Goal: Information Seeking & Learning: Learn about a topic

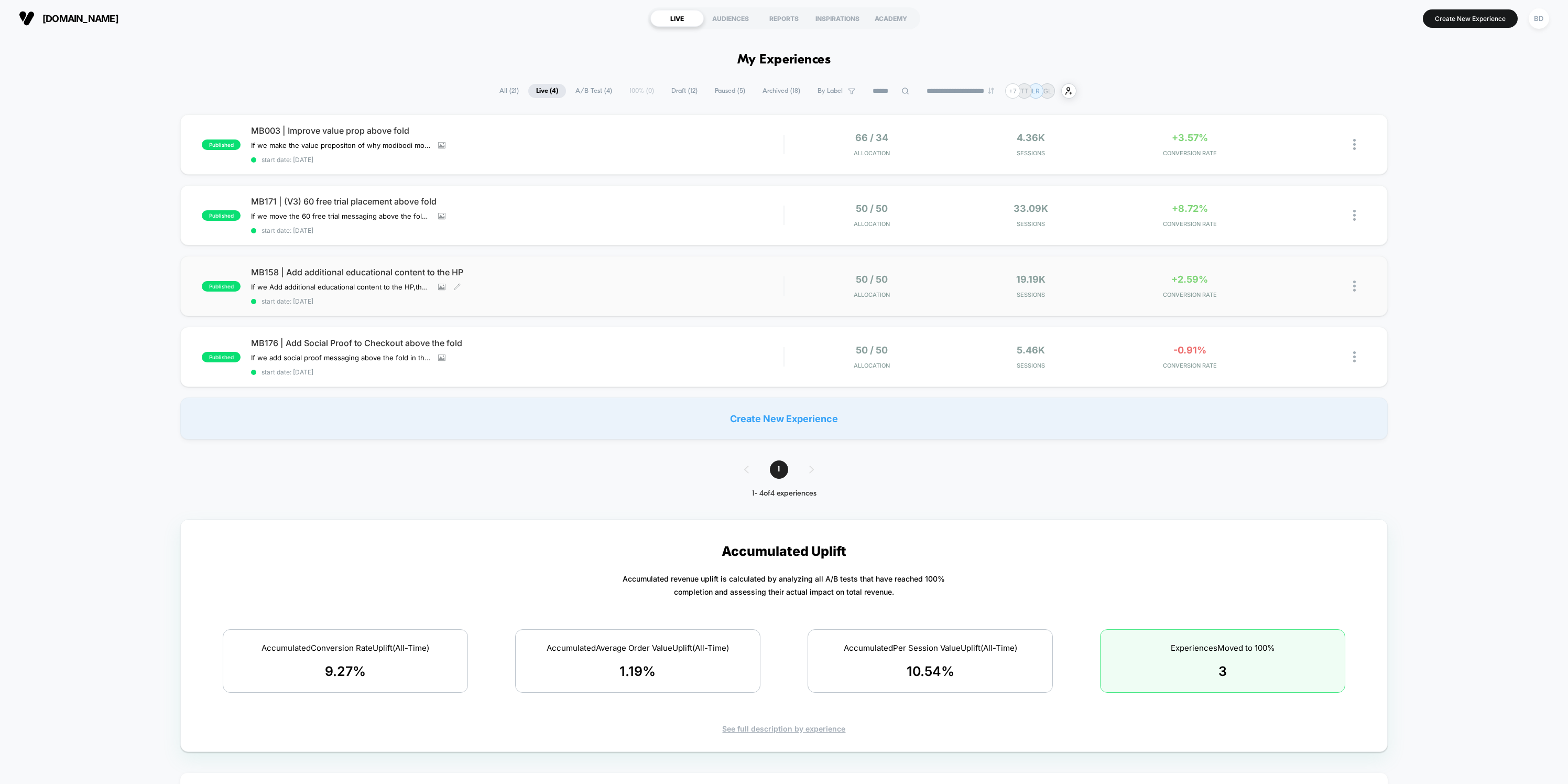
scroll to position [6, 0]
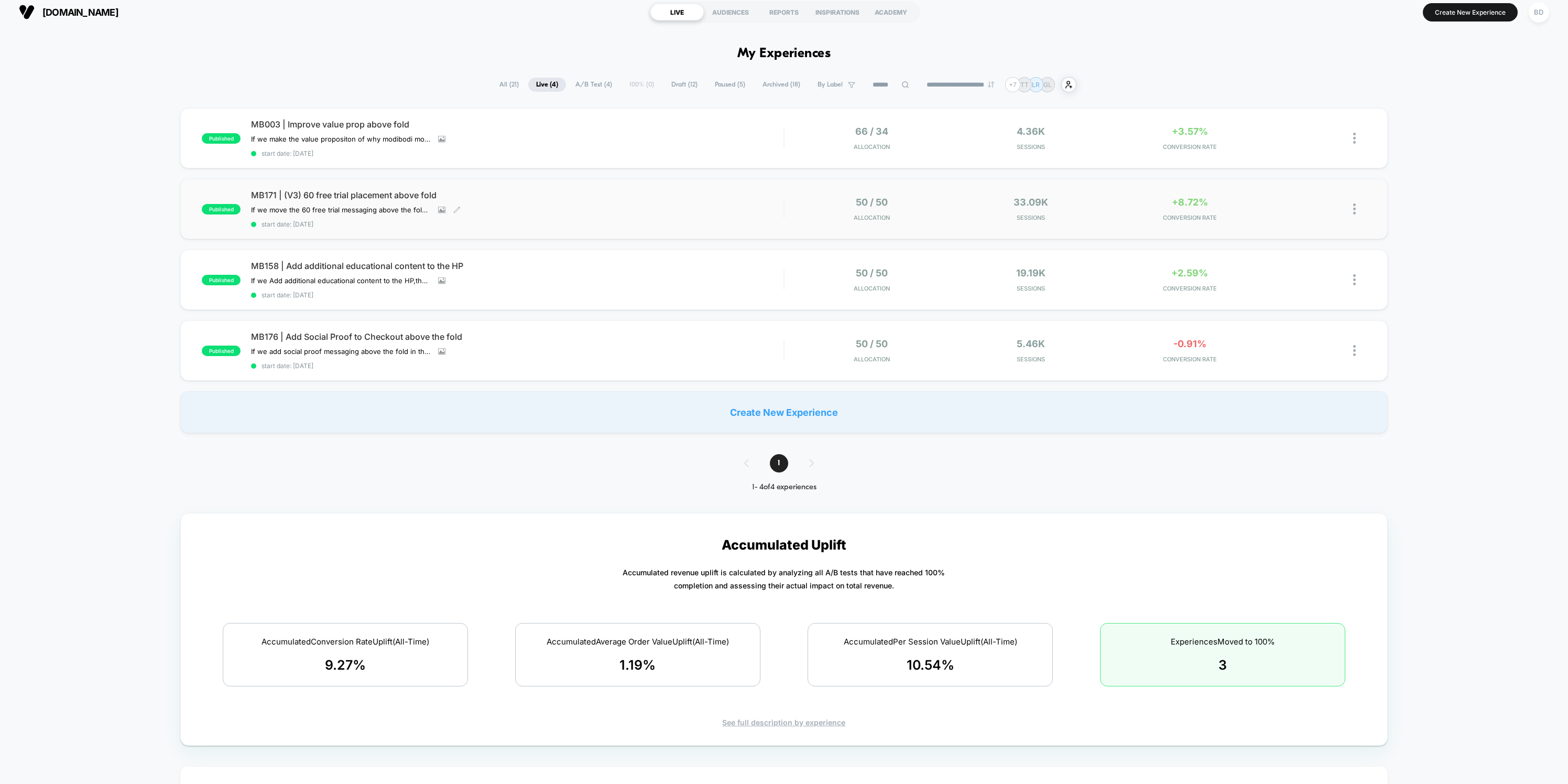
click at [332, 195] on span "MB171 | (V3) 60 free trial placement above fold" at bounding box center [517, 195] width 533 height 10
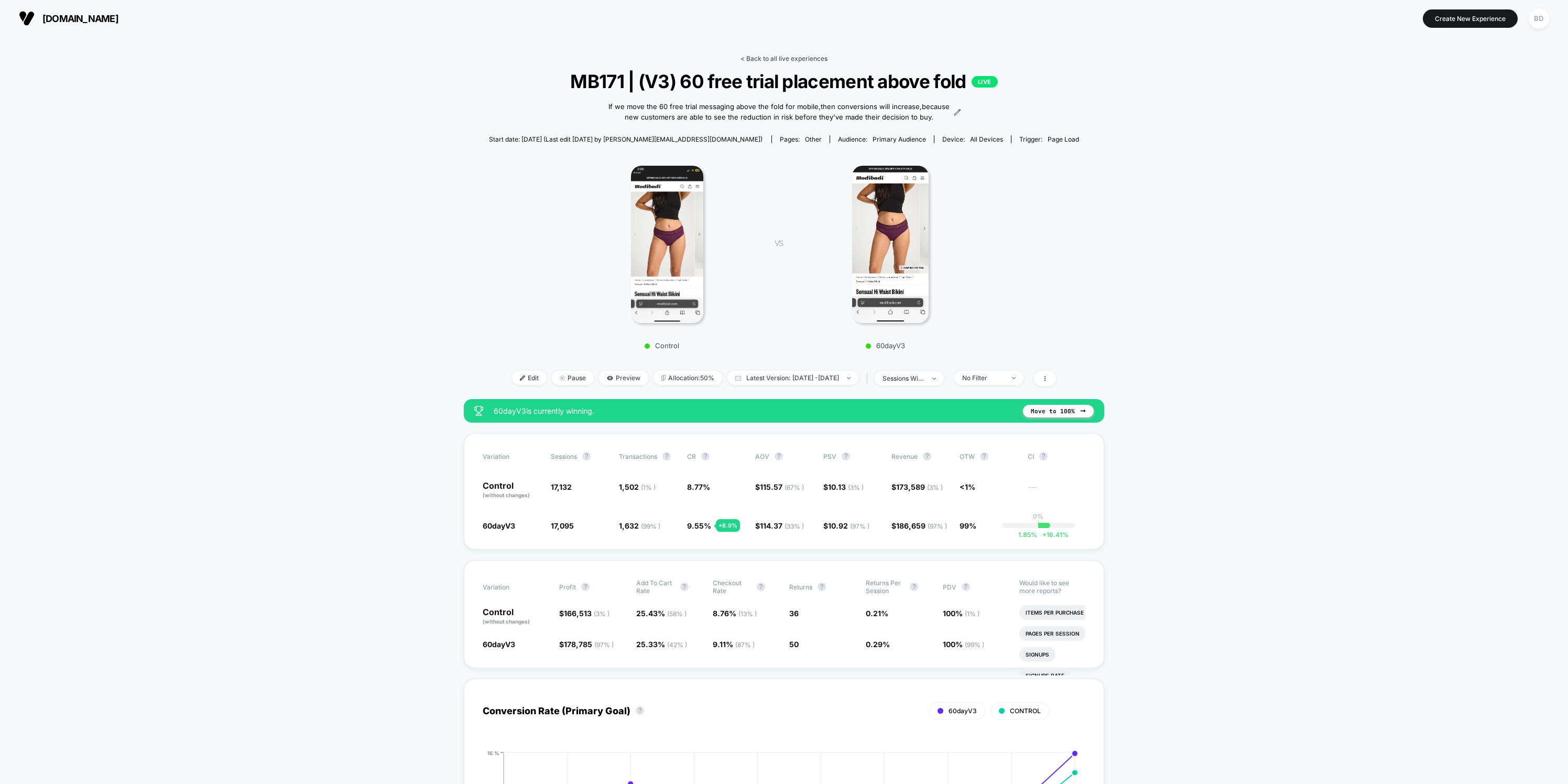
click at [759, 57] on link "< Back to all live experiences" at bounding box center [784, 58] width 87 height 8
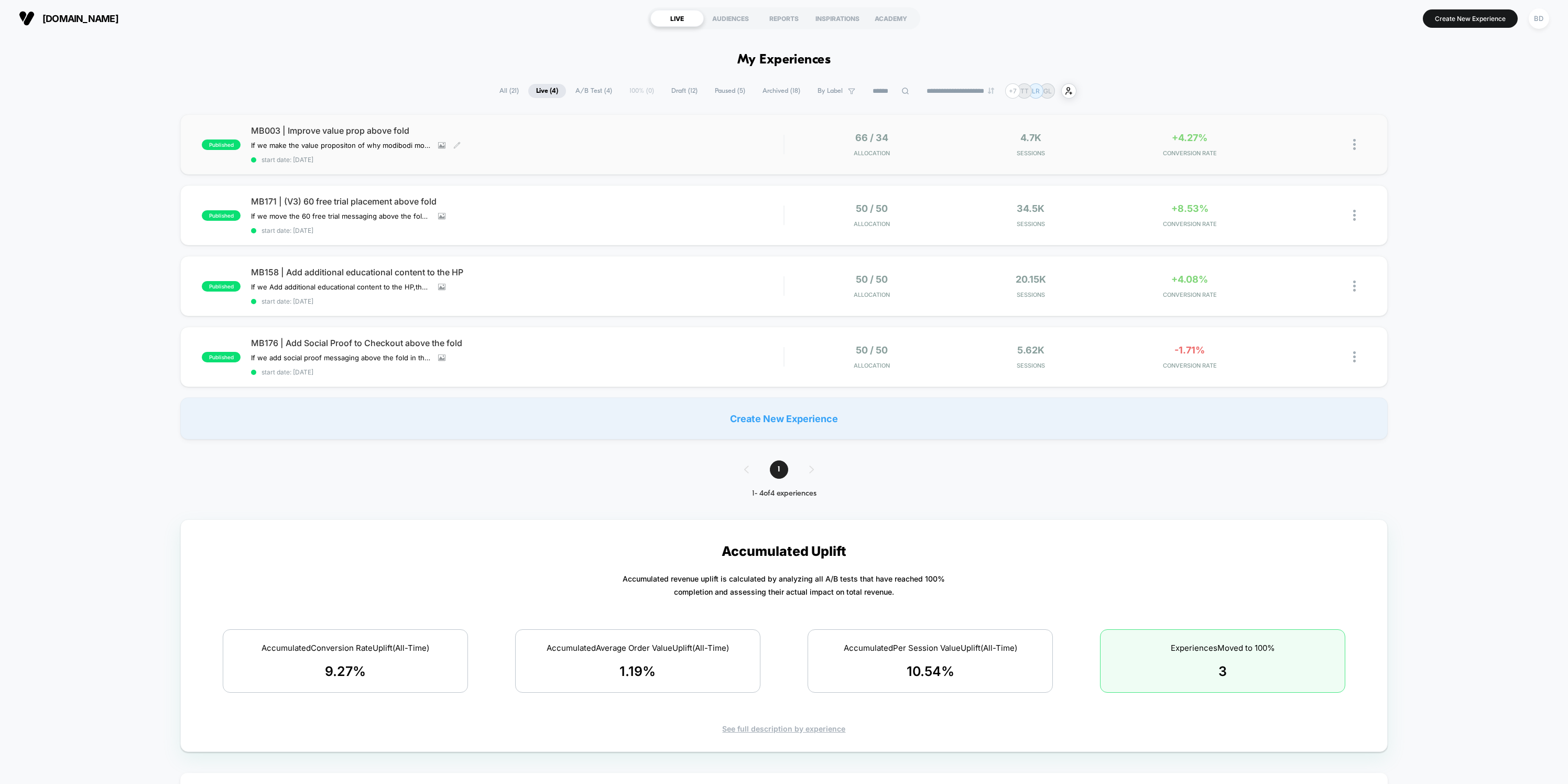
click at [381, 125] on div "published MB003 | Improve value prop above fold If we make the value propositon…" at bounding box center [784, 144] width 1208 height 61
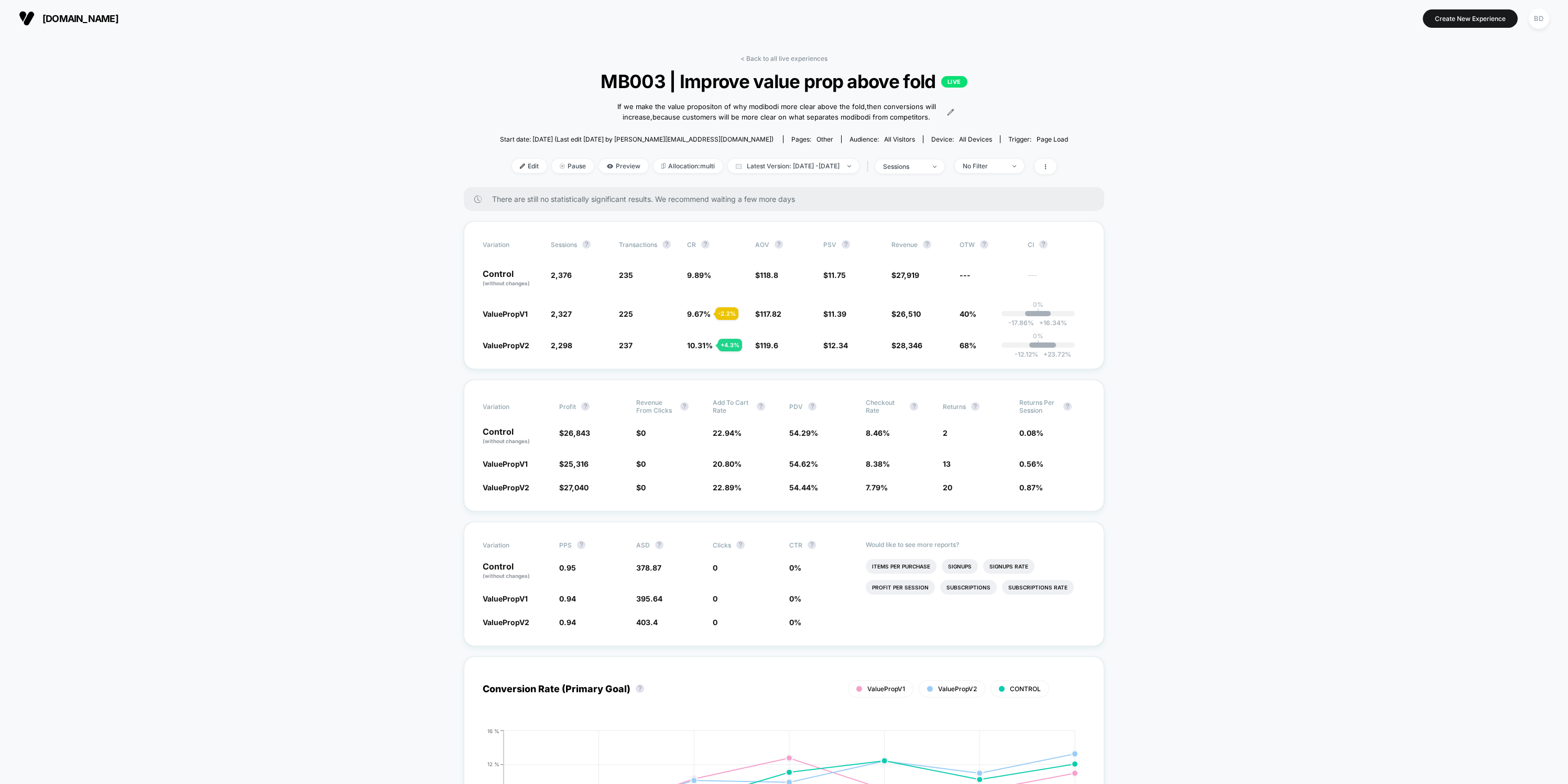
click at [765, 62] on div "< Back to all live experiences MB003 | Improve value prop above fold LIVE If we…" at bounding box center [784, 120] width 569 height 132
click at [765, 56] on link "< Back to all live experiences" at bounding box center [784, 58] width 87 height 8
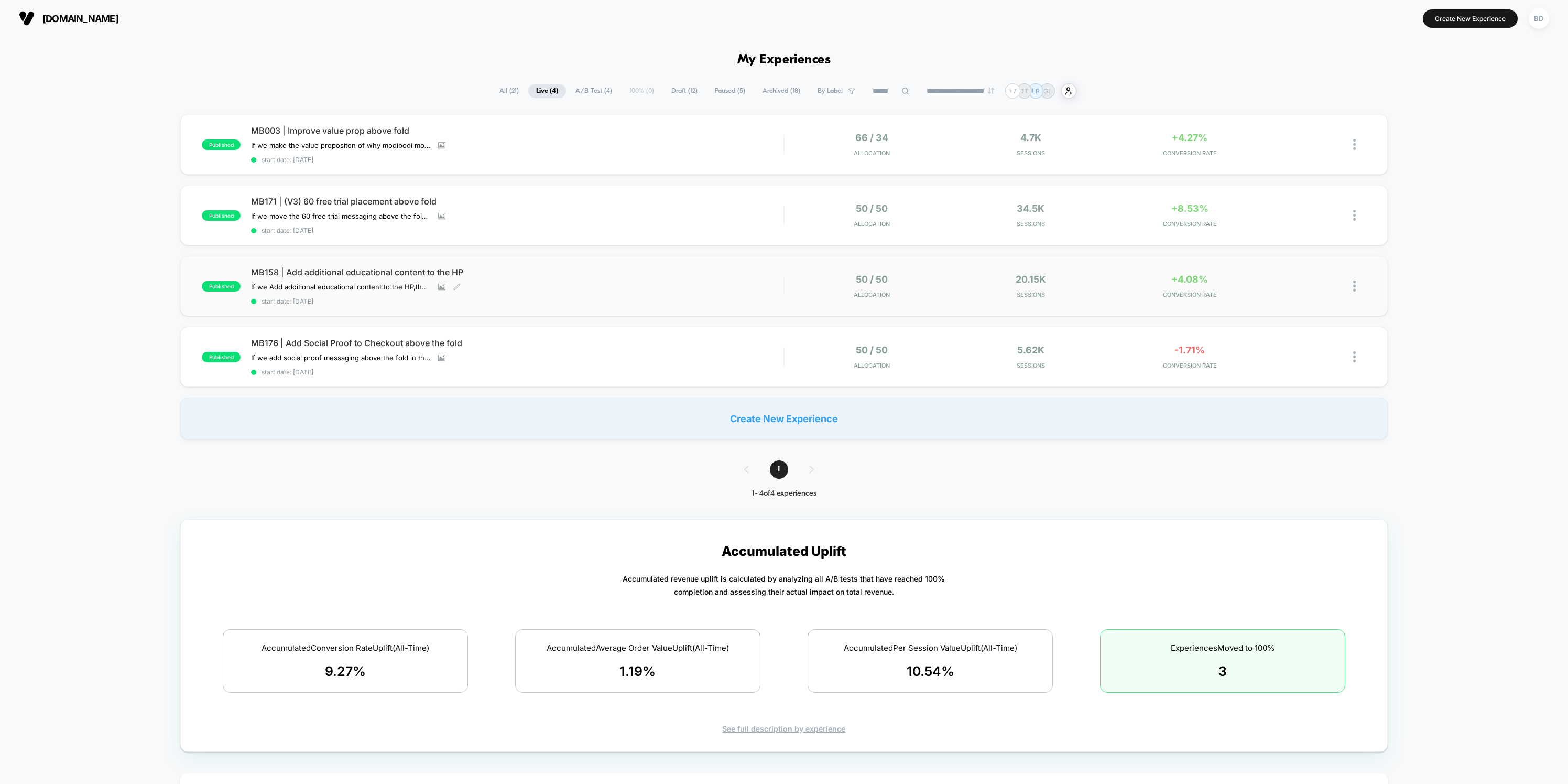
click at [437, 267] on span "MB158 | Add additional educational content to the HP" at bounding box center [517, 271] width 533 height 10
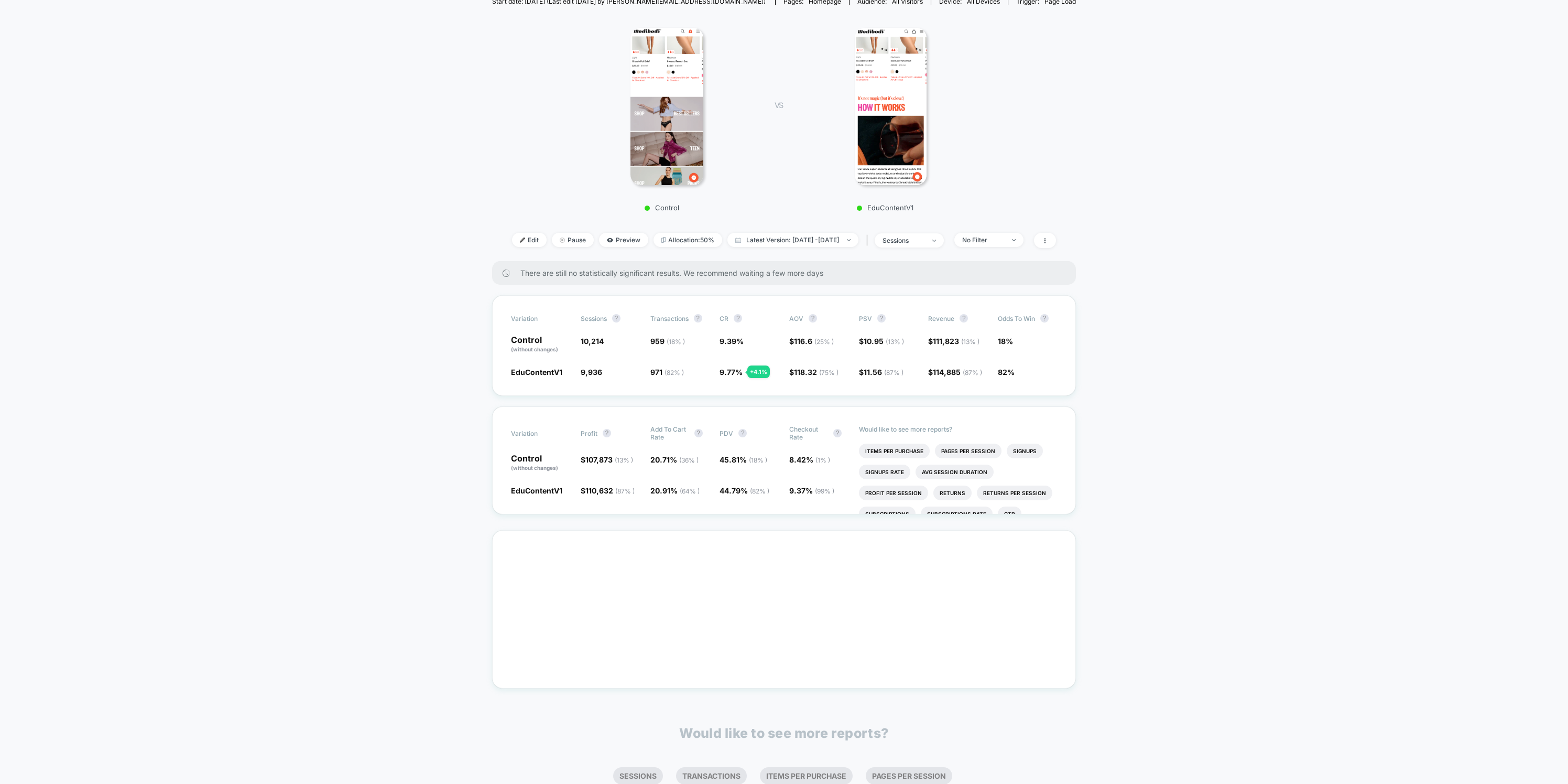
scroll to position [176, 0]
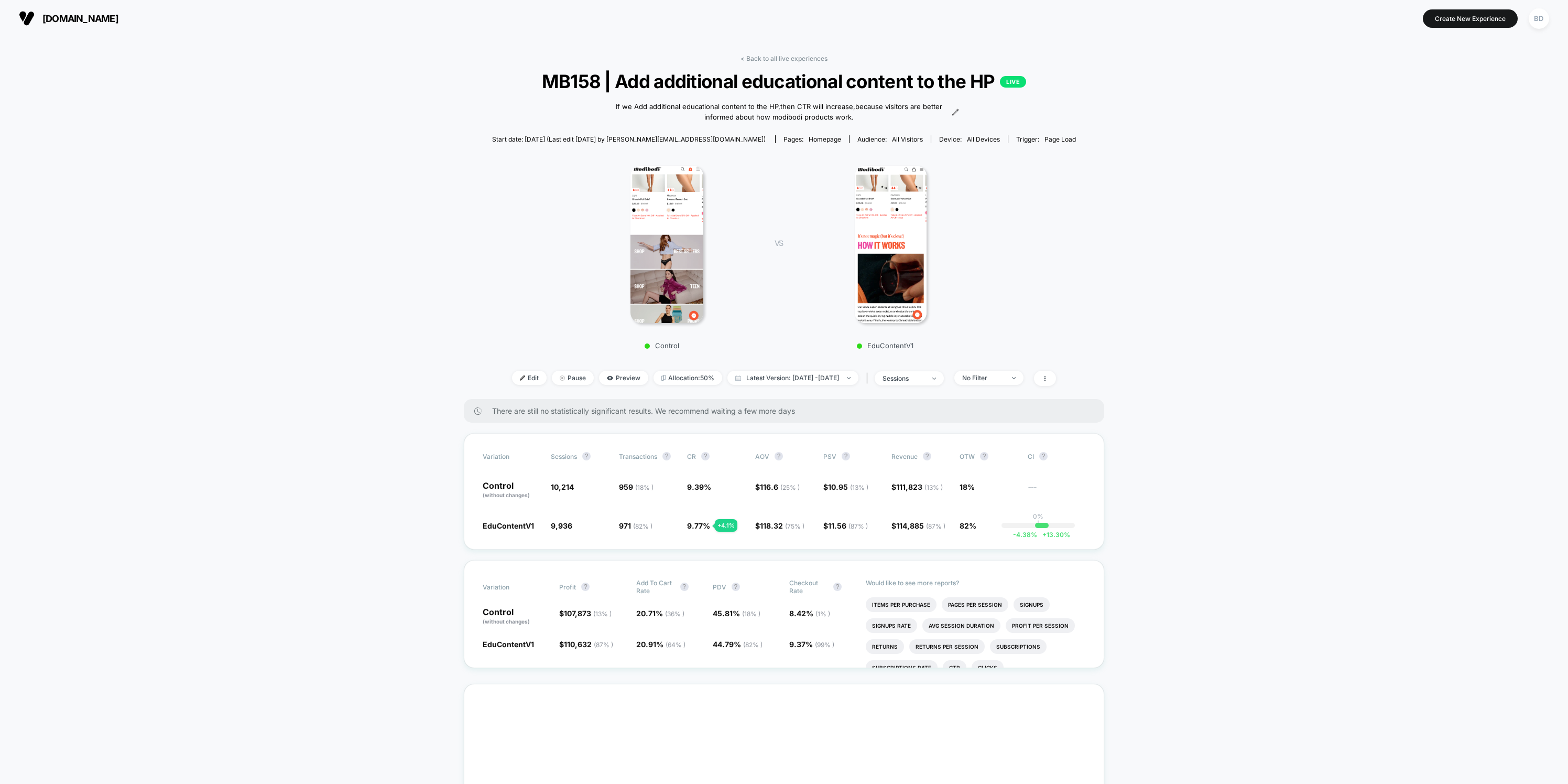
click at [812, 58] on link "< Back to all live experiences" at bounding box center [784, 58] width 87 height 8
